Goal: Information Seeking & Learning: Learn about a topic

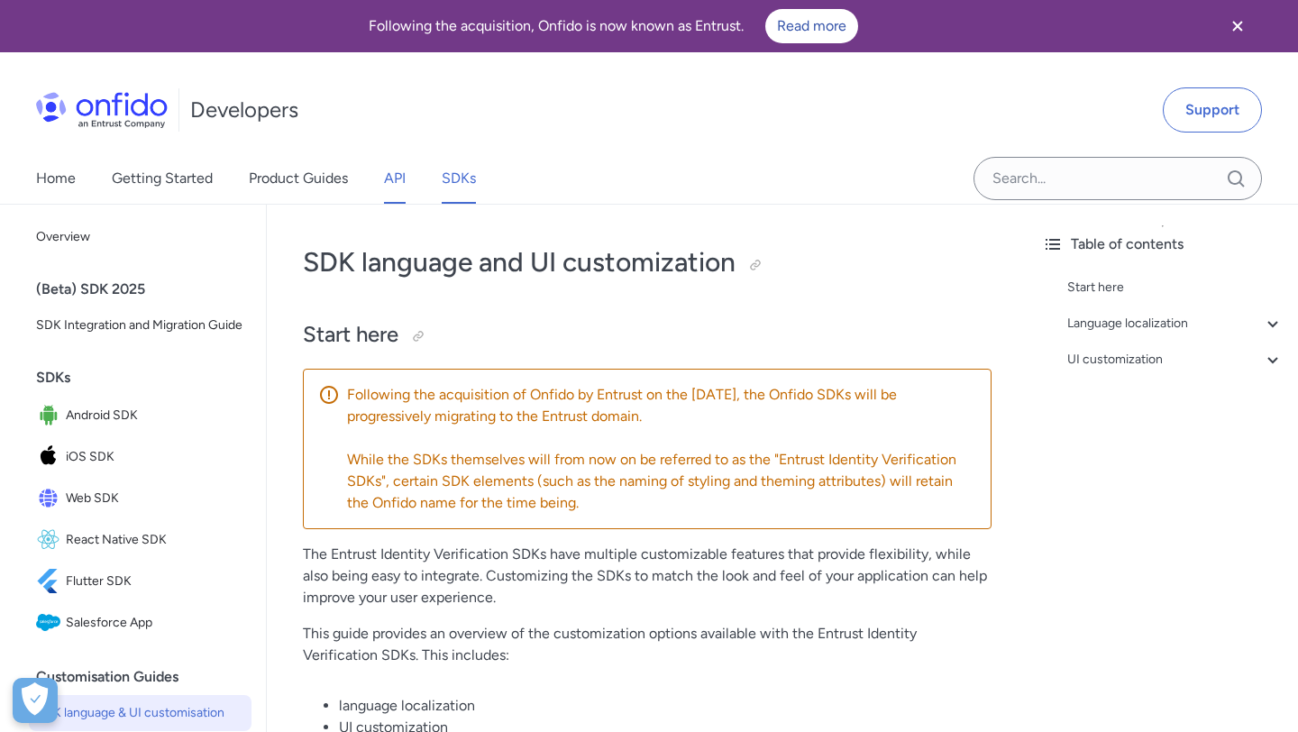
click at [388, 187] on link "API" at bounding box center [395, 178] width 22 height 50
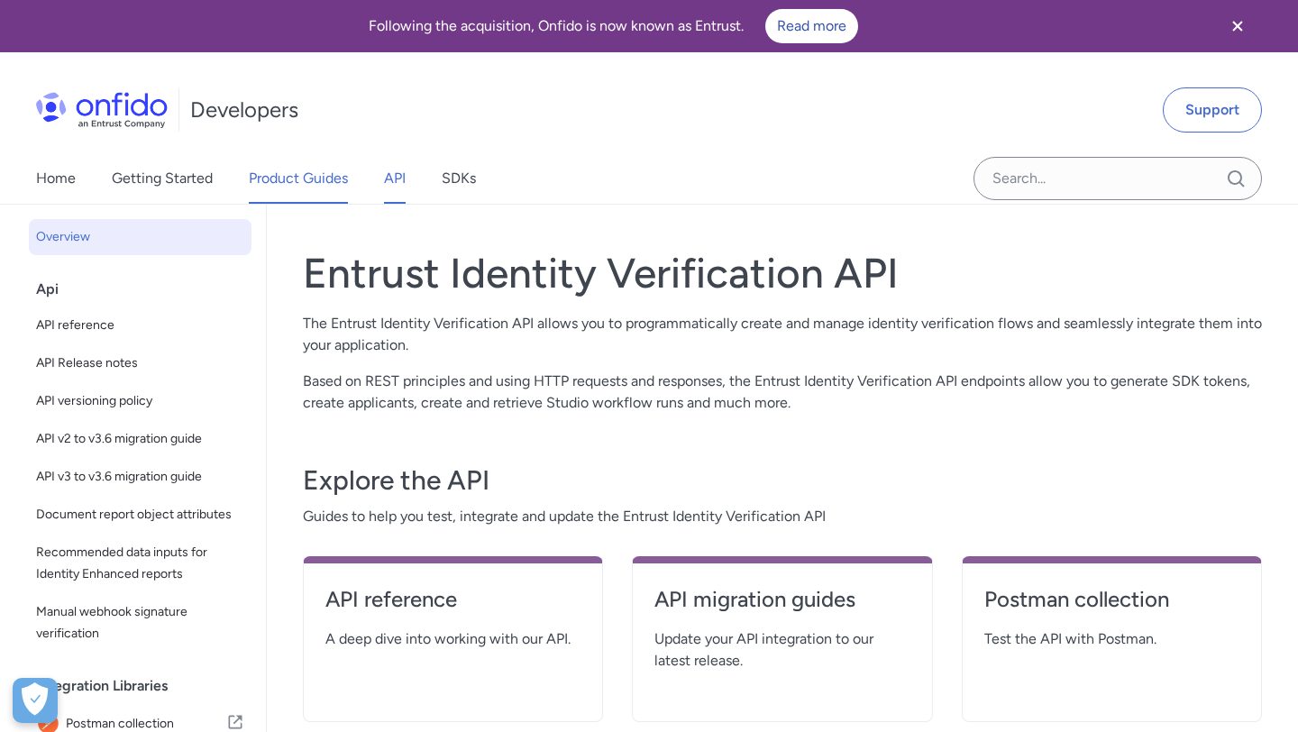
click at [318, 178] on link "Product Guides" at bounding box center [298, 178] width 99 height 50
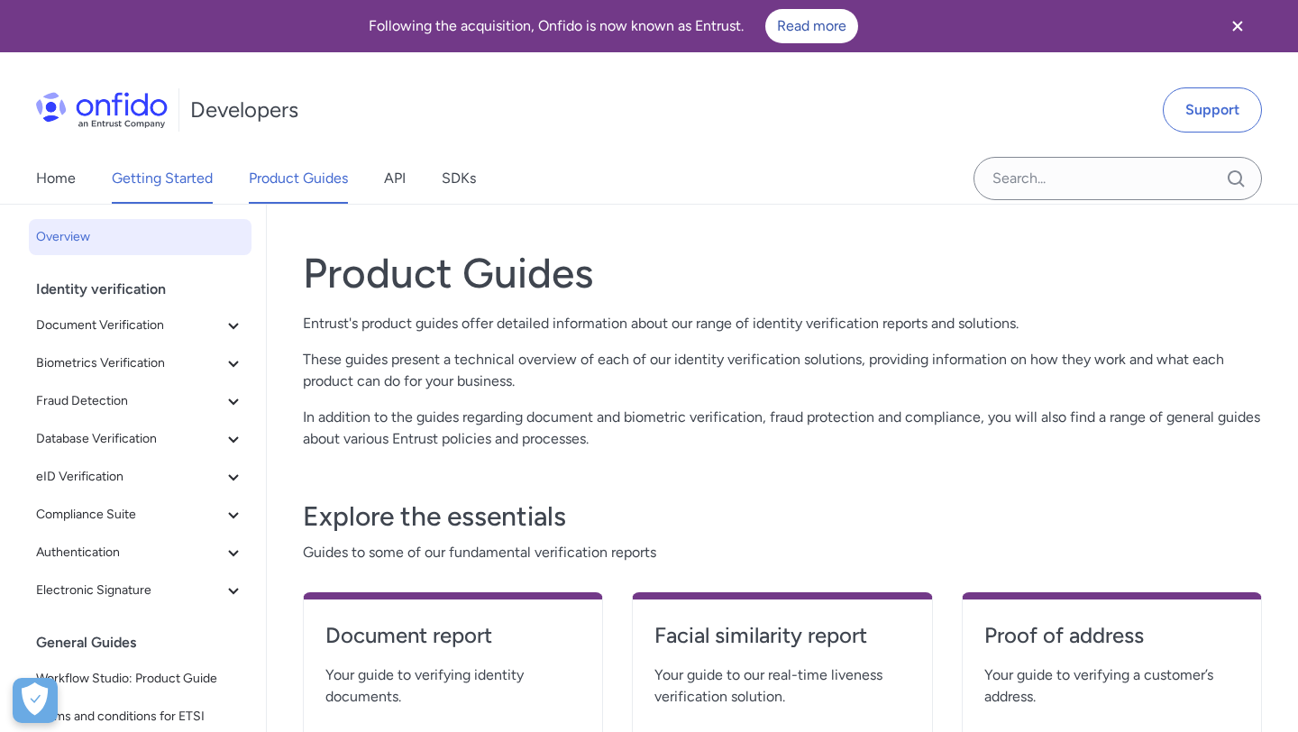
click at [205, 174] on link "Getting Started" at bounding box center [162, 178] width 101 height 50
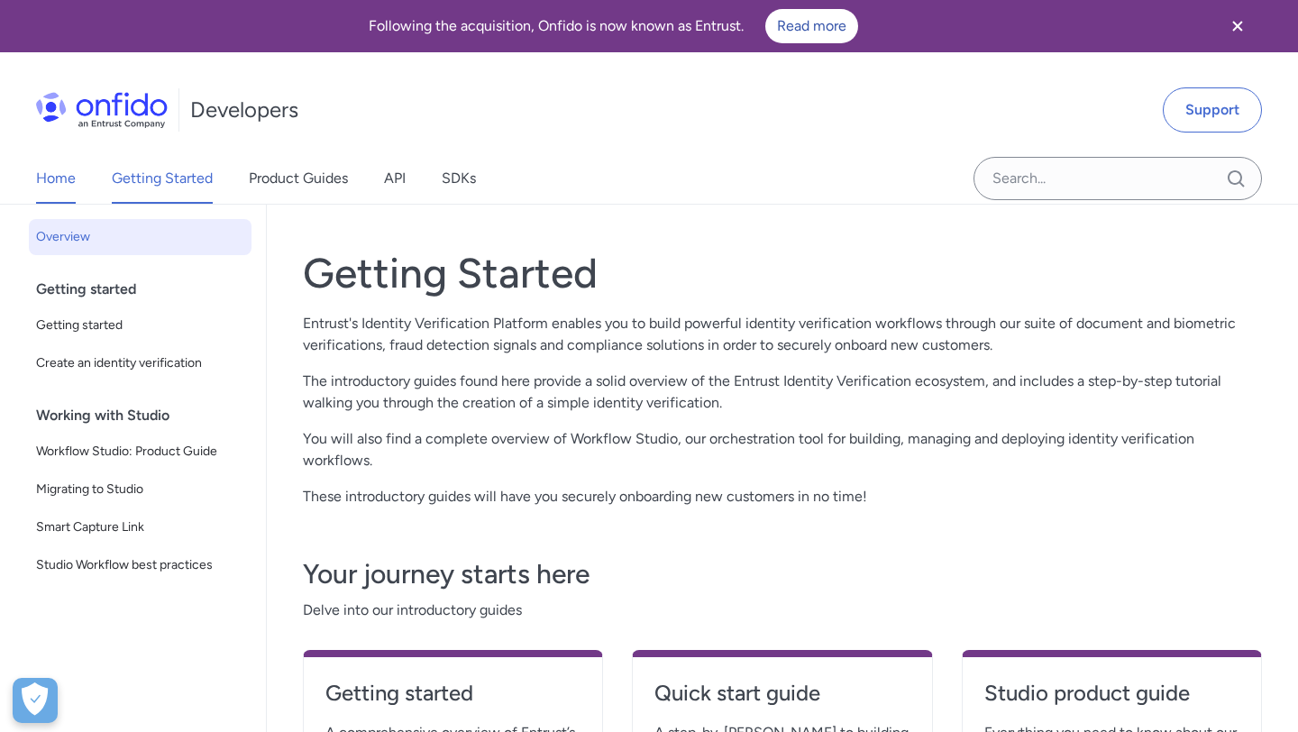
click at [41, 184] on link "Home" at bounding box center [56, 178] width 40 height 50
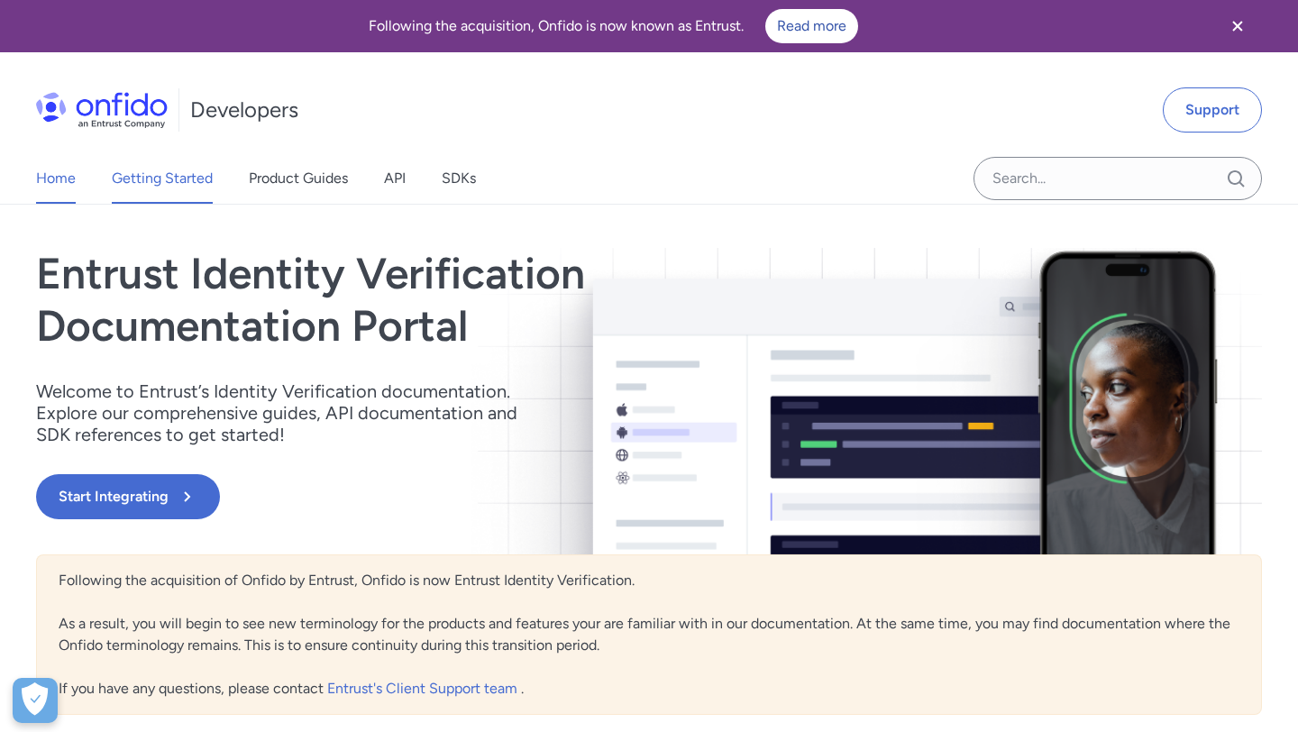
click at [146, 176] on link "Getting Started" at bounding box center [162, 178] width 101 height 50
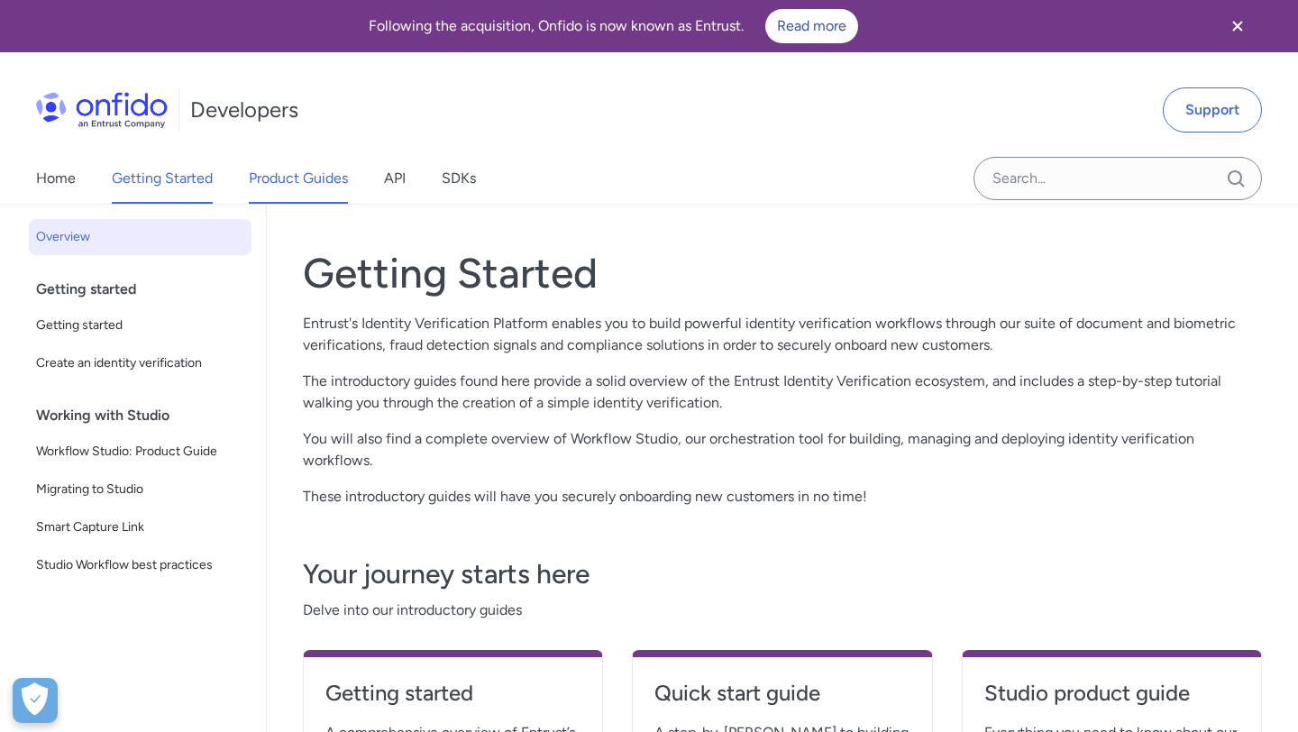
click at [329, 198] on link "Product Guides" at bounding box center [298, 178] width 99 height 50
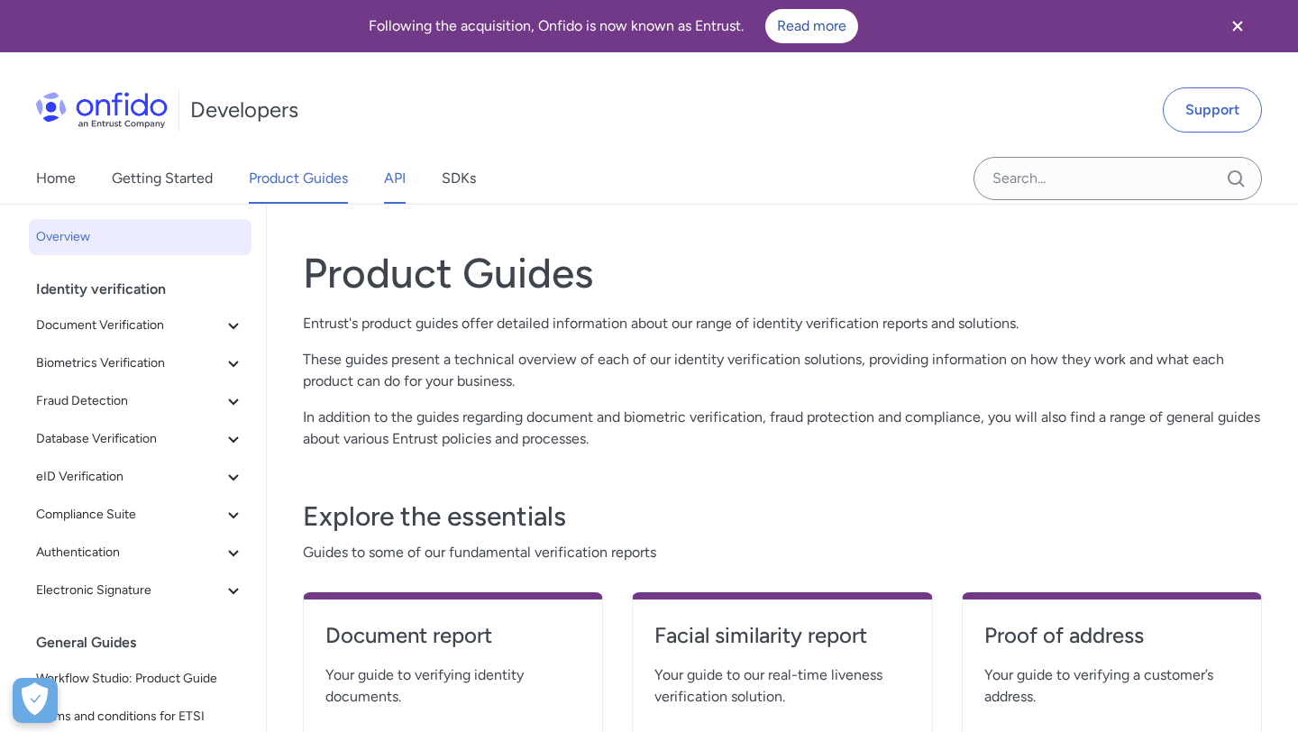
click at [406, 194] on link "API" at bounding box center [395, 178] width 22 height 50
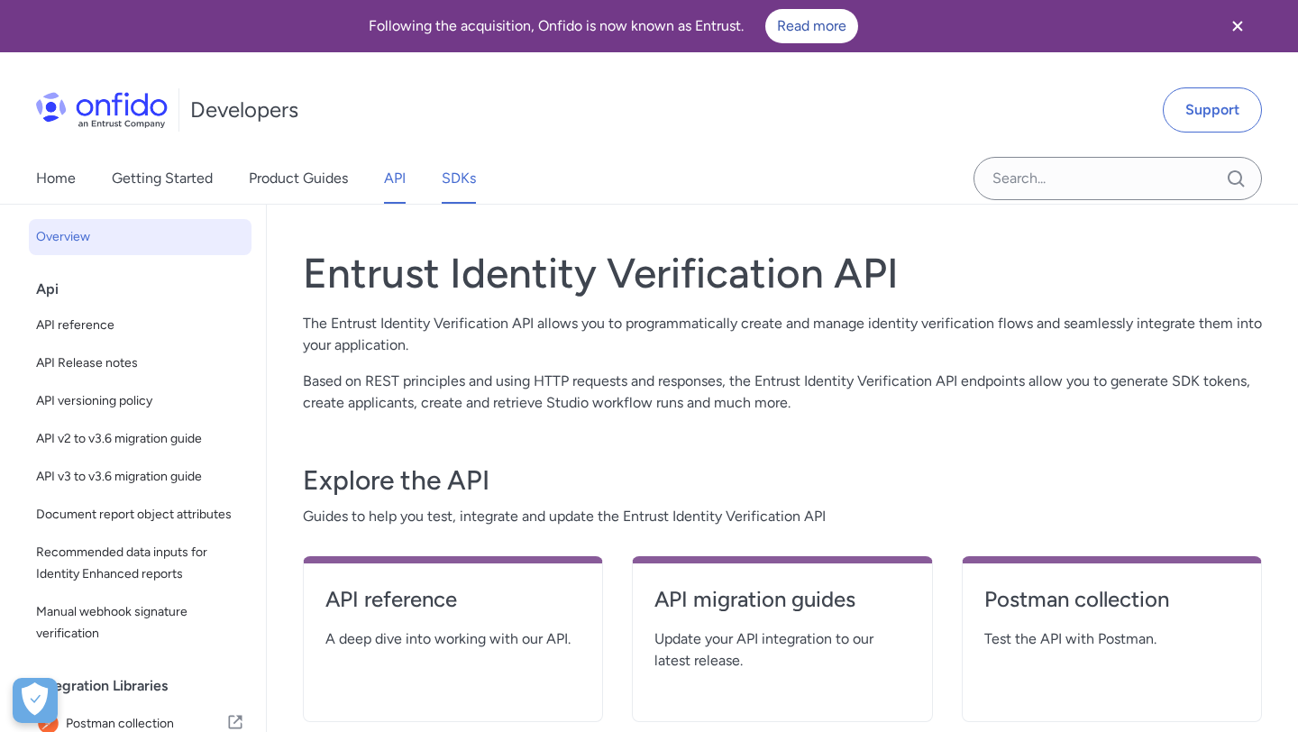
click at [458, 183] on link "SDKs" at bounding box center [459, 178] width 34 height 50
